Goal: Navigation & Orientation: Find specific page/section

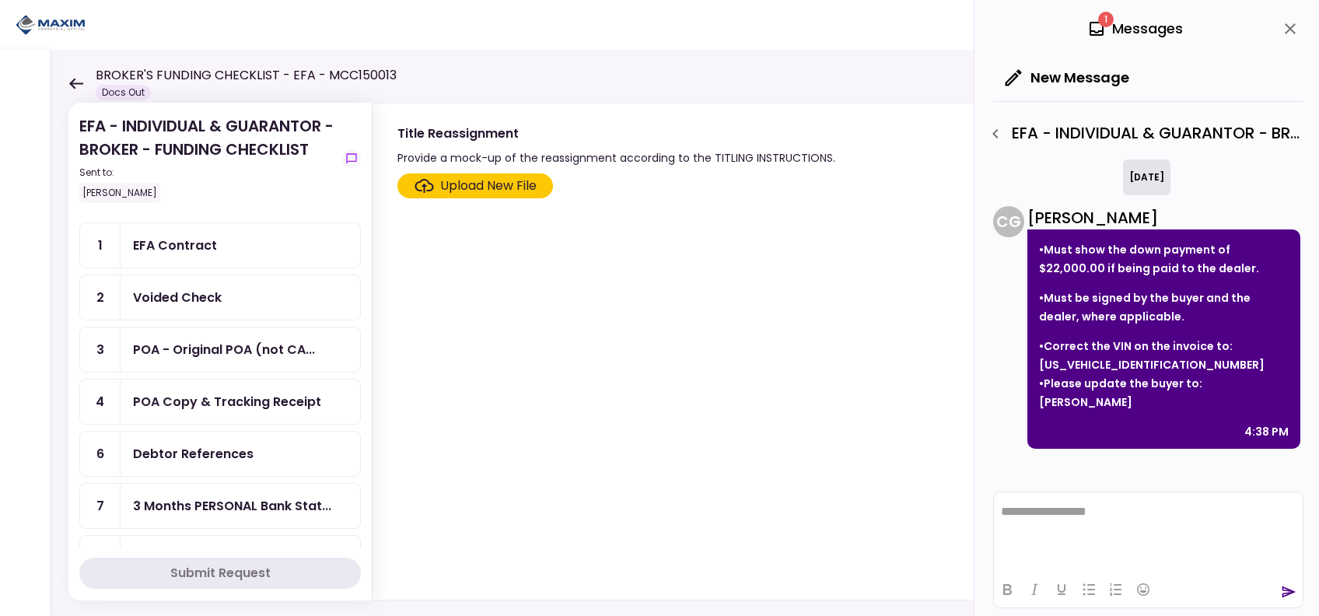
scroll to position [31, 0]
click at [253, 348] on div "POA - Original POA (not CA..." at bounding box center [224, 348] width 182 height 19
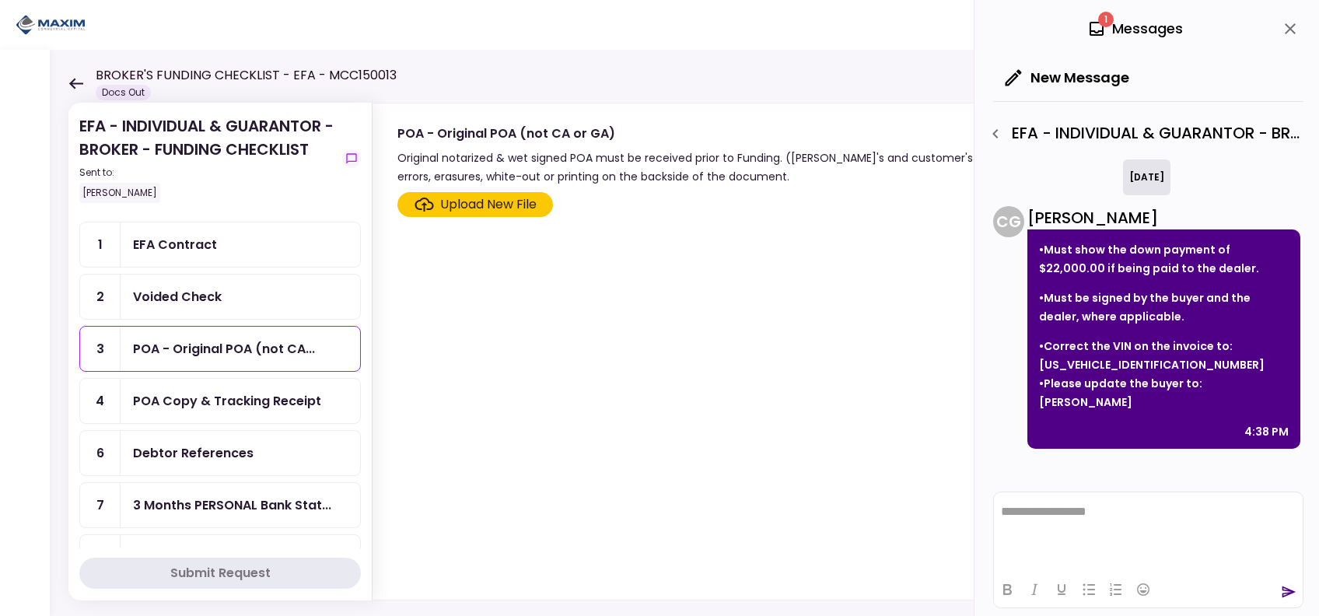
click at [253, 396] on div "POA Copy & Tracking Receipt" at bounding box center [227, 400] width 188 height 19
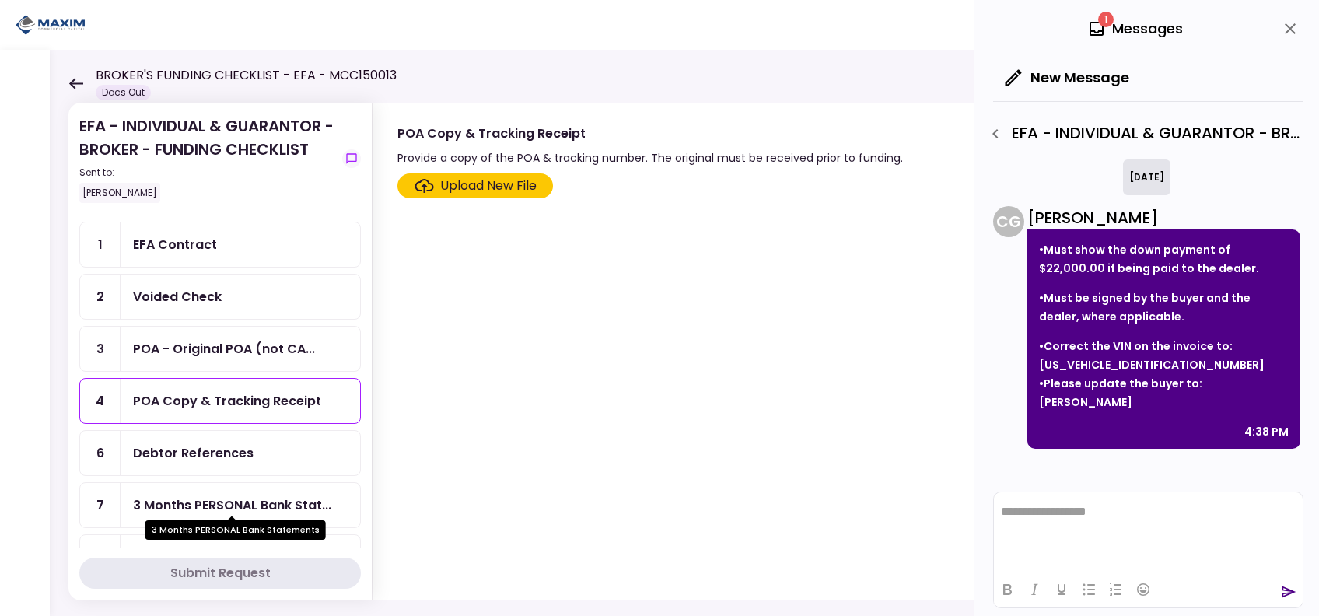
click at [249, 498] on div "3 Months PERSONAL Bank Stat..." at bounding box center [232, 504] width 198 height 19
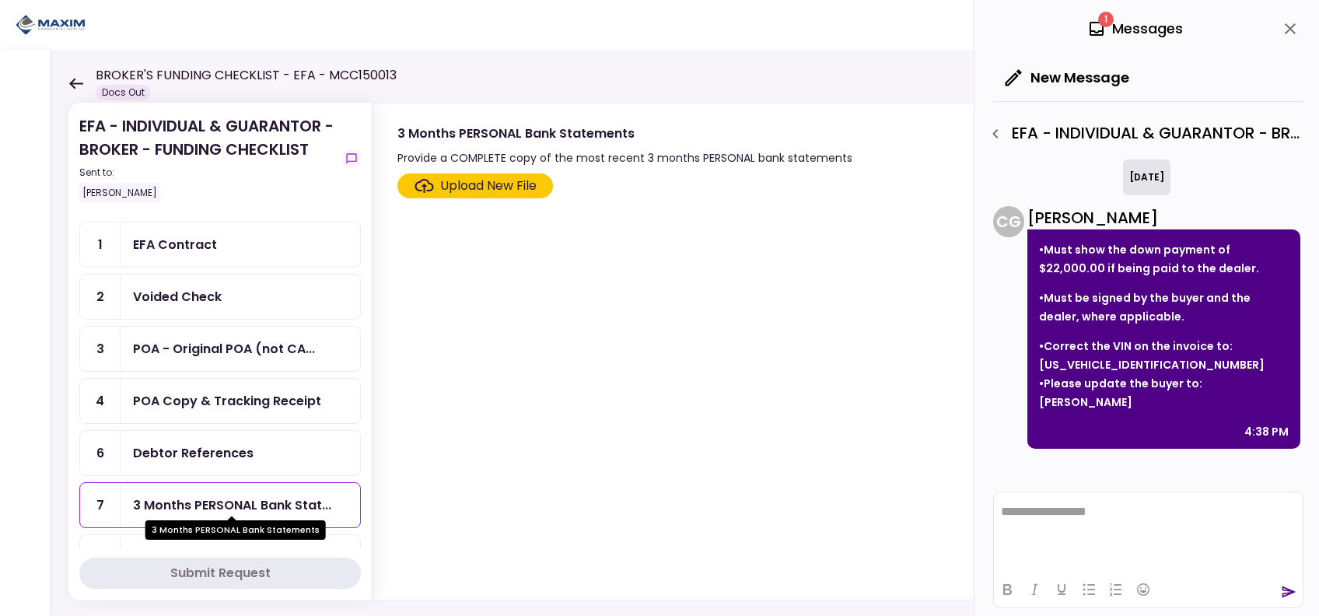
click at [218, 500] on div "3 Months PERSONAL Bank Stat..." at bounding box center [232, 504] width 198 height 19
click at [219, 444] on div "Debtor References" at bounding box center [193, 452] width 121 height 19
click at [243, 501] on div "3 Months PERSONAL Bank Stat..." at bounding box center [232, 504] width 198 height 19
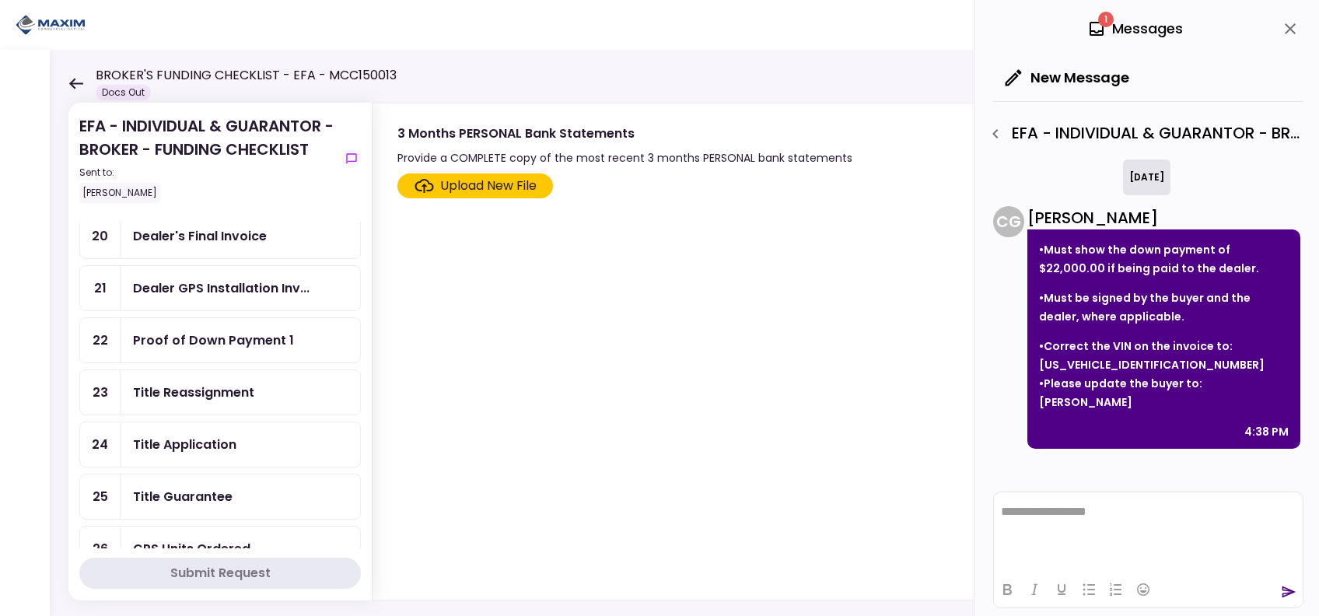
scroll to position [743, 0]
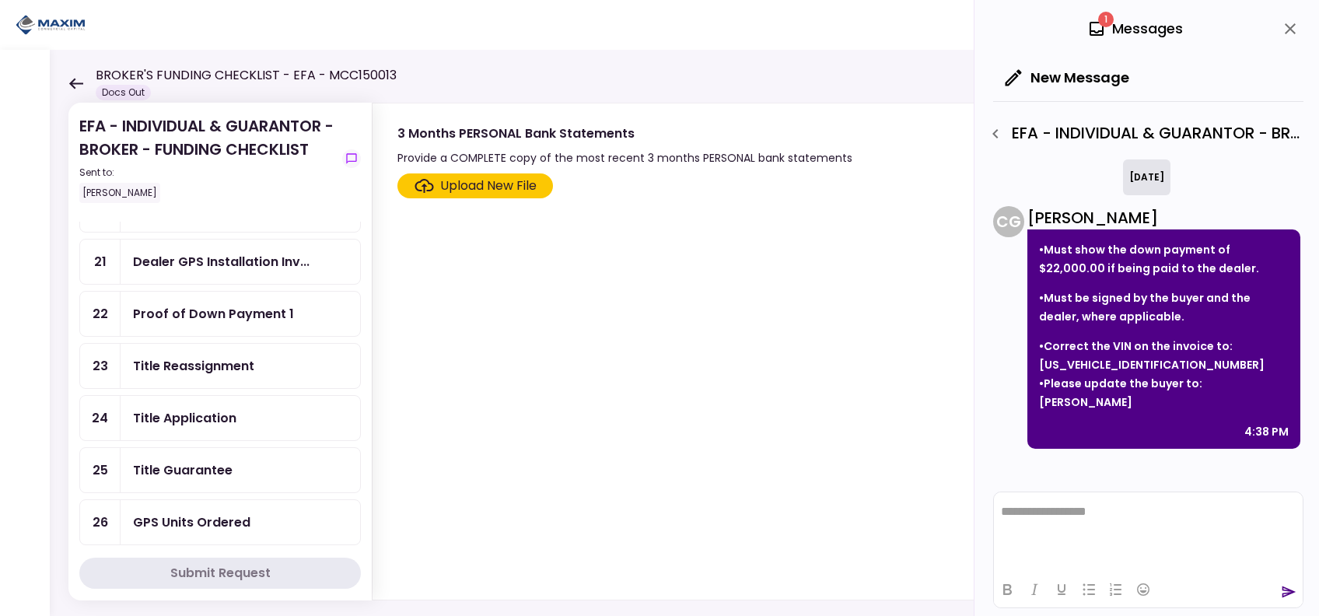
click at [361, 392] on section "EFA - INDIVIDUAL & GUARANTOR - BROKER - FUNDING CHECKLIST Sent to: [PERSON_NAME…" at bounding box center [219, 352] width 303 height 498
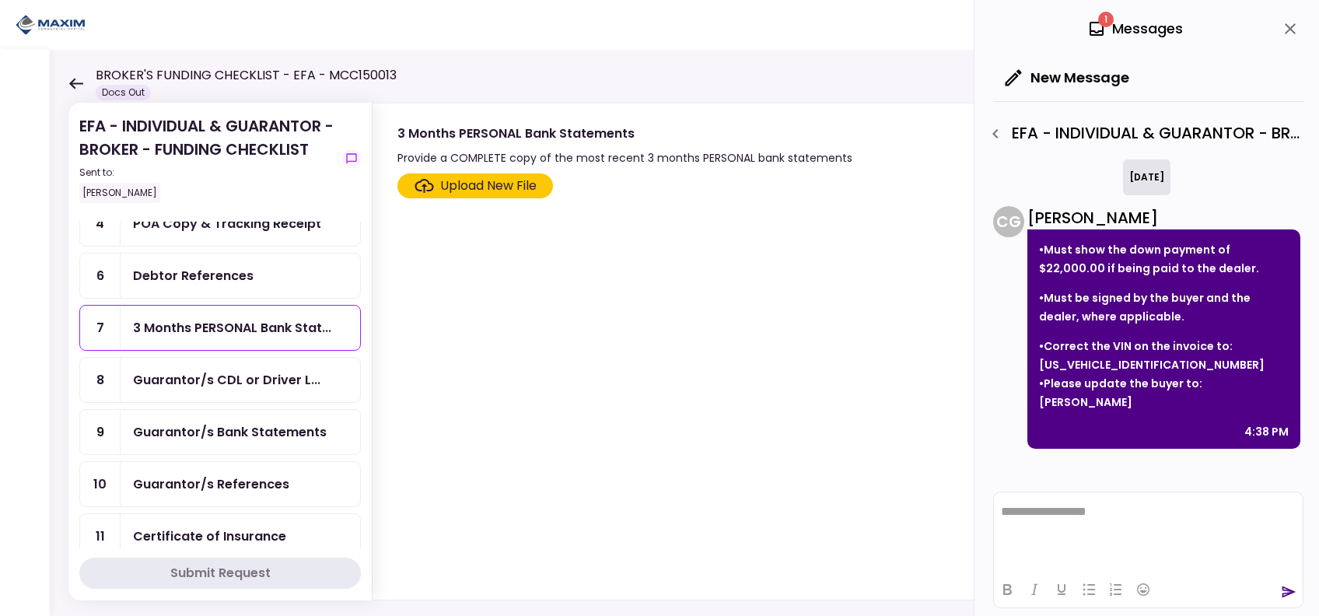
scroll to position [0, 0]
